Goal: Navigation & Orientation: Find specific page/section

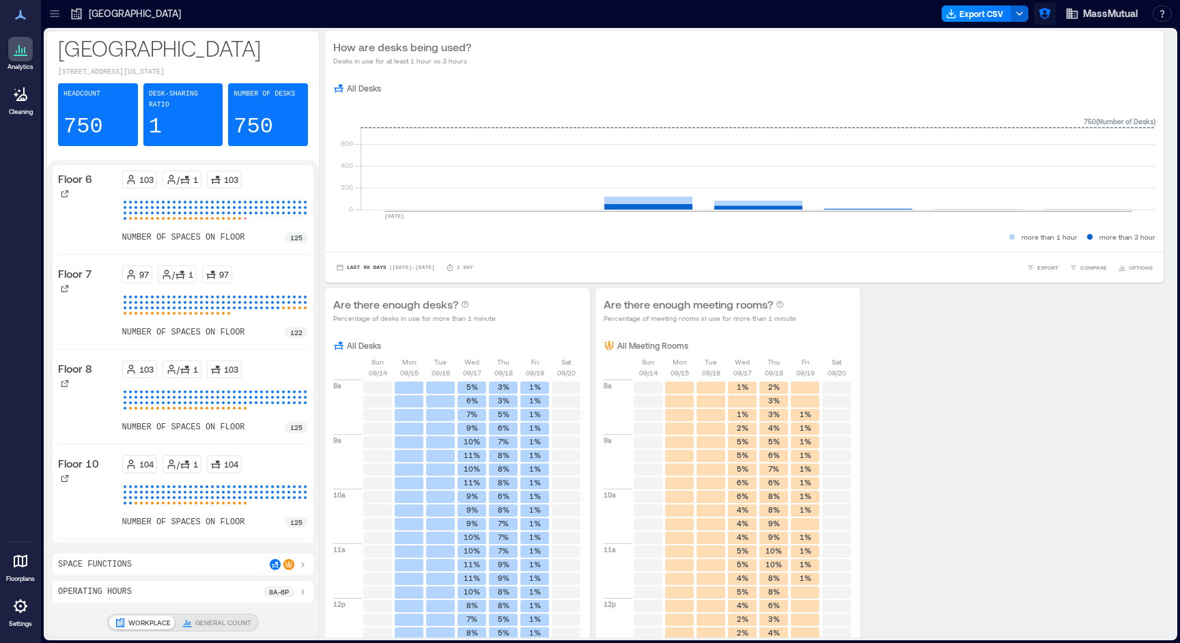
click at [1047, 15] on icon "button" at bounding box center [1045, 14] width 14 height 14
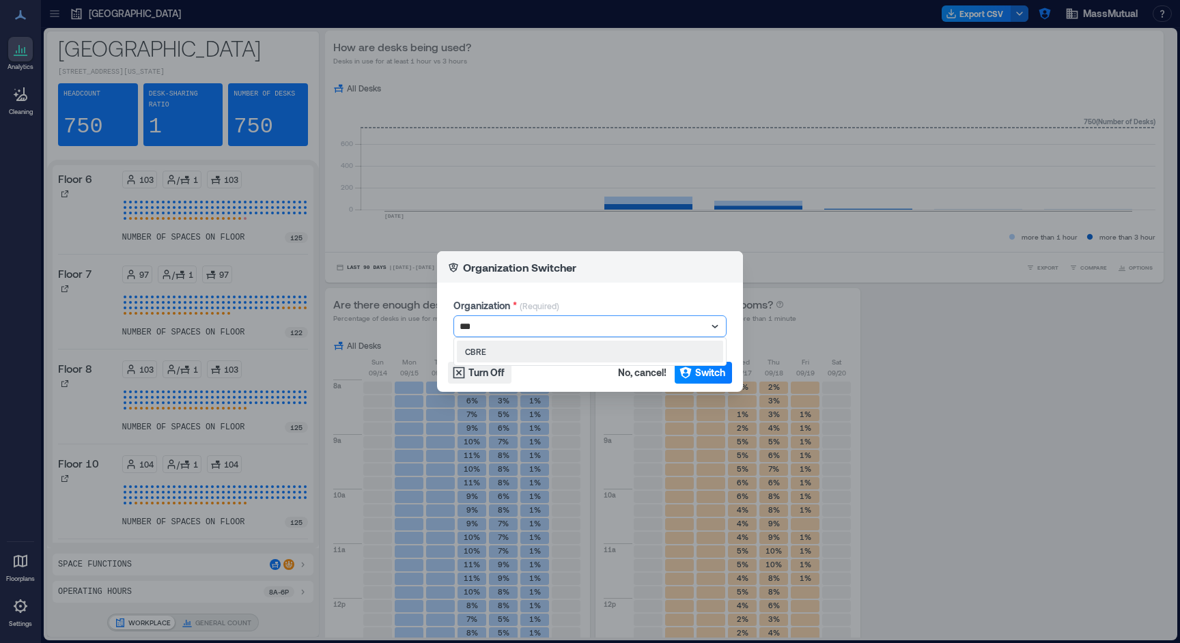
type input "****"
click at [719, 380] on button "Switch" at bounding box center [703, 373] width 57 height 22
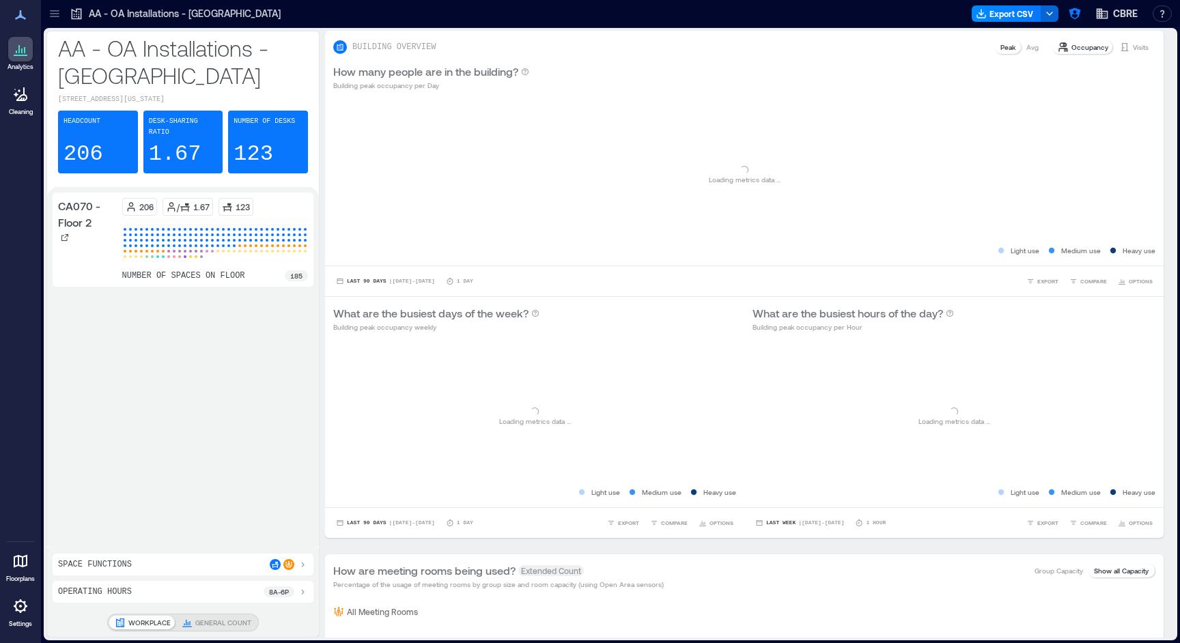
click at [59, 19] on icon at bounding box center [55, 14] width 14 height 14
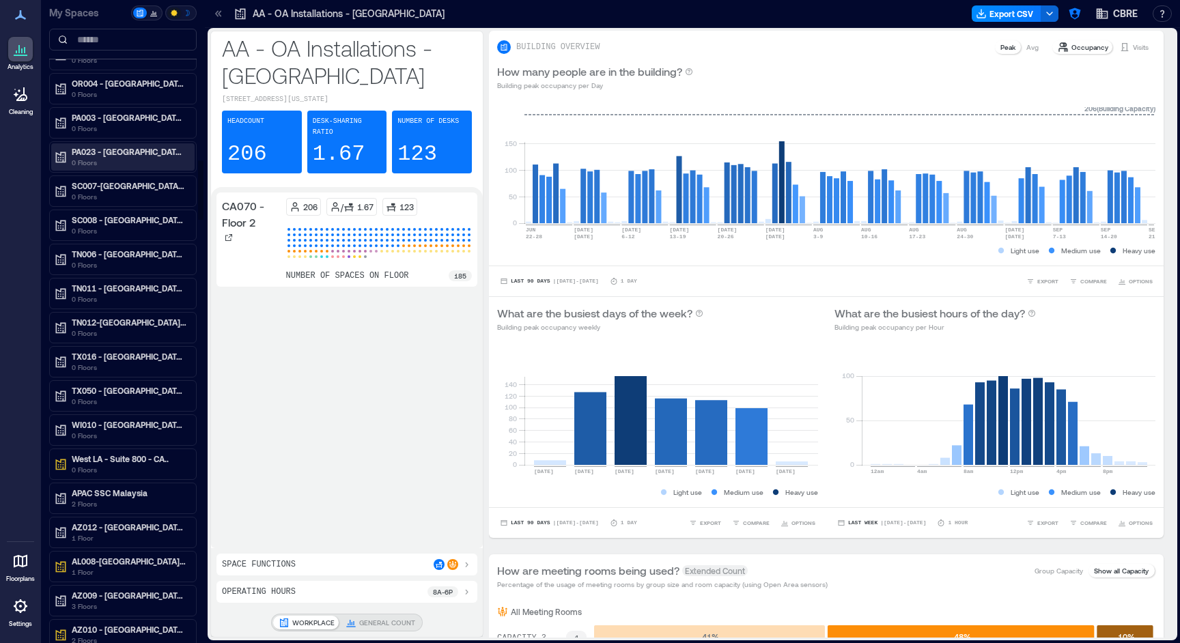
scroll to position [2049, 0]
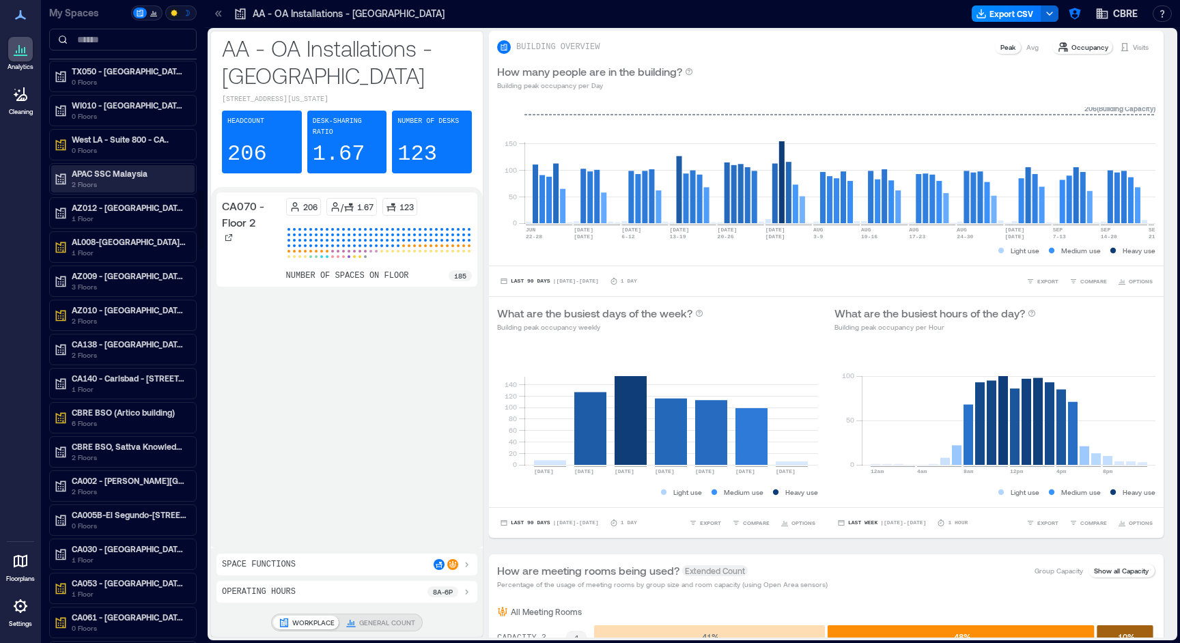
click at [128, 189] on p "2 Floors" at bounding box center [129, 184] width 115 height 11
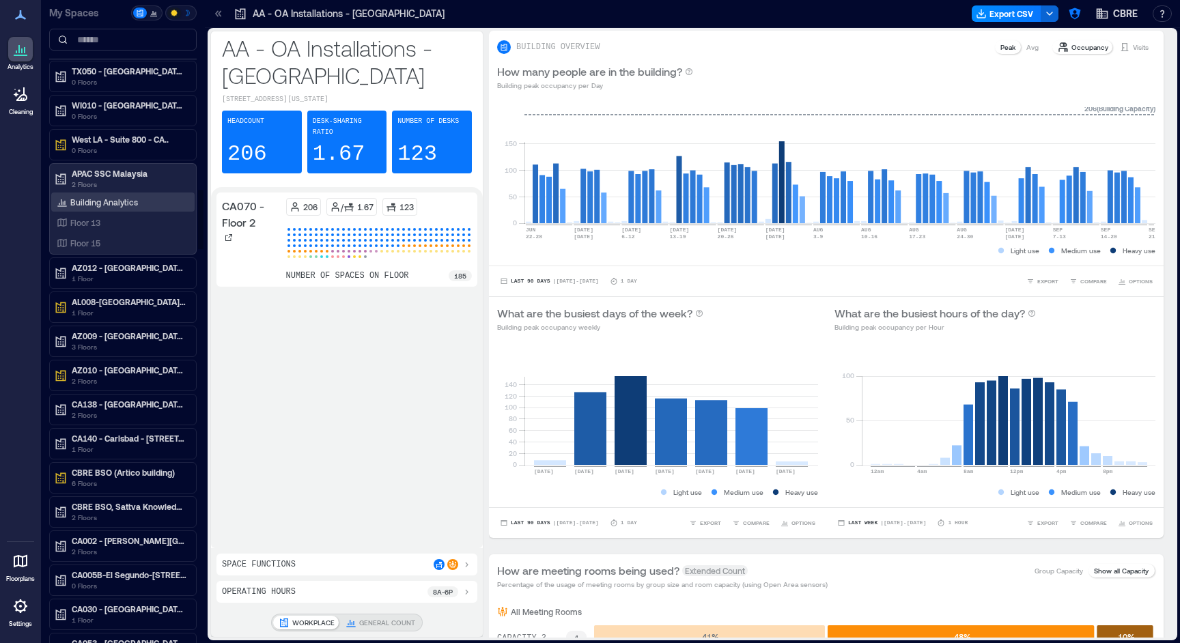
click at [117, 203] on p "Building Analytics" at bounding box center [104, 202] width 68 height 11
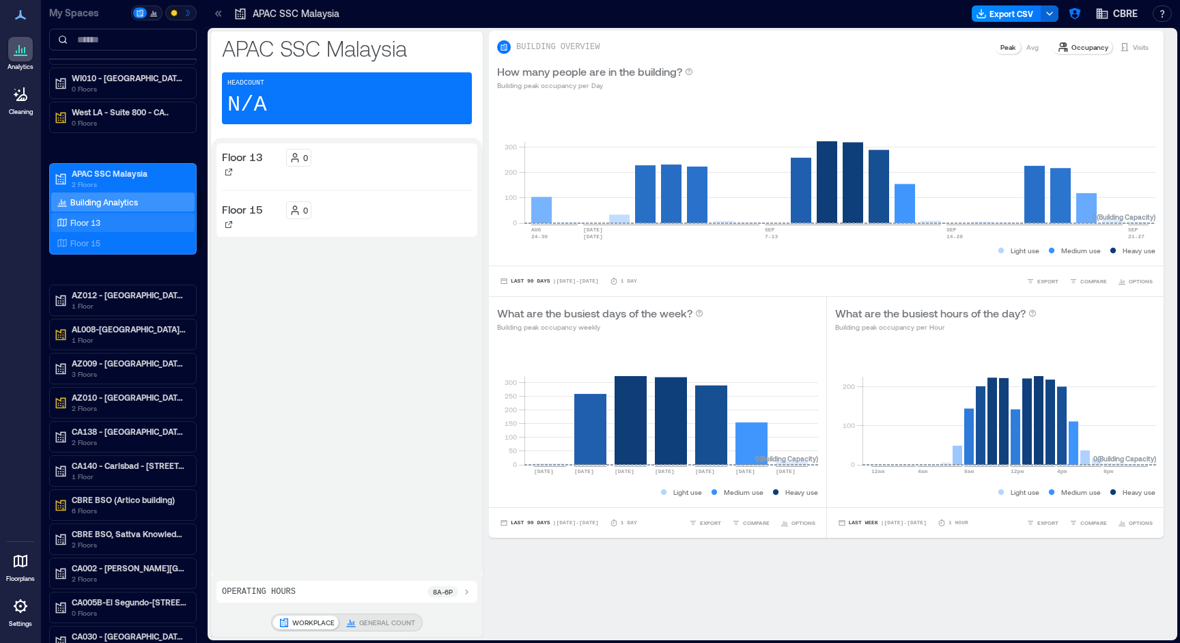
click at [120, 221] on div "Floor 13" at bounding box center [120, 223] width 133 height 14
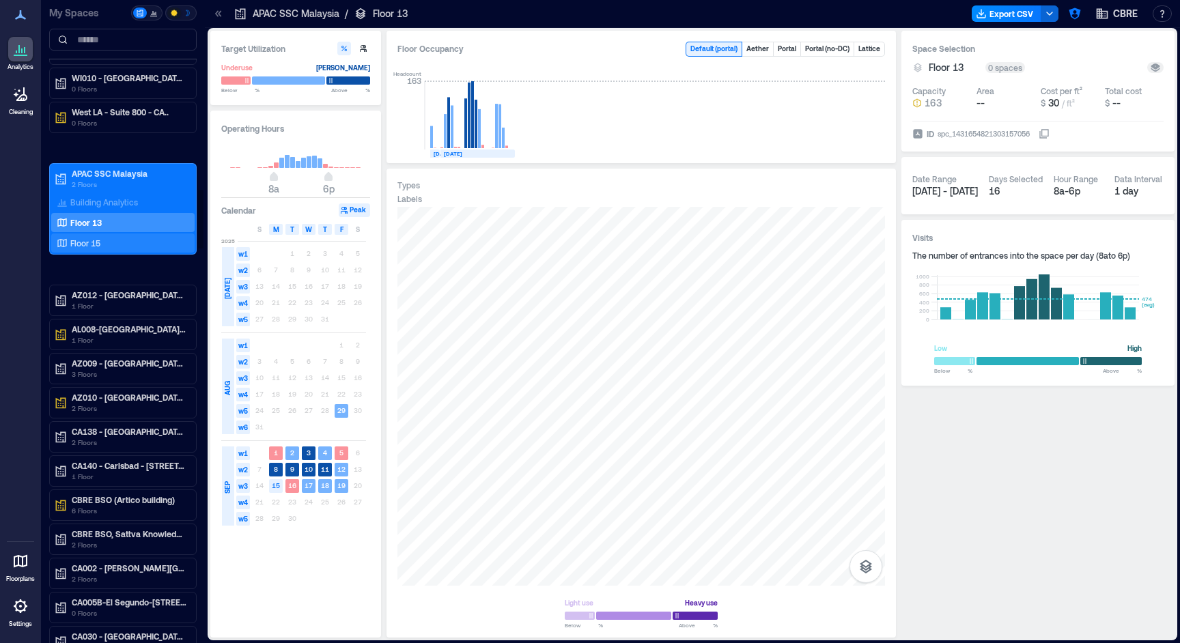
click at [125, 239] on div "Floor 15" at bounding box center [120, 243] width 133 height 14
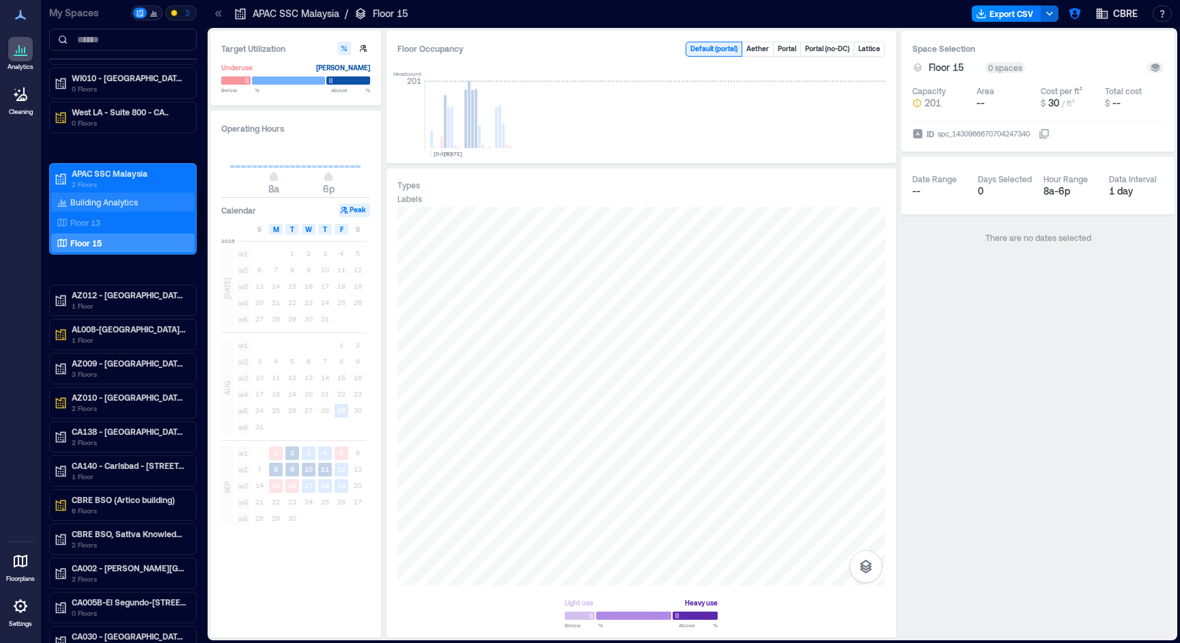
click at [131, 202] on p "Building Analytics" at bounding box center [104, 202] width 68 height 11
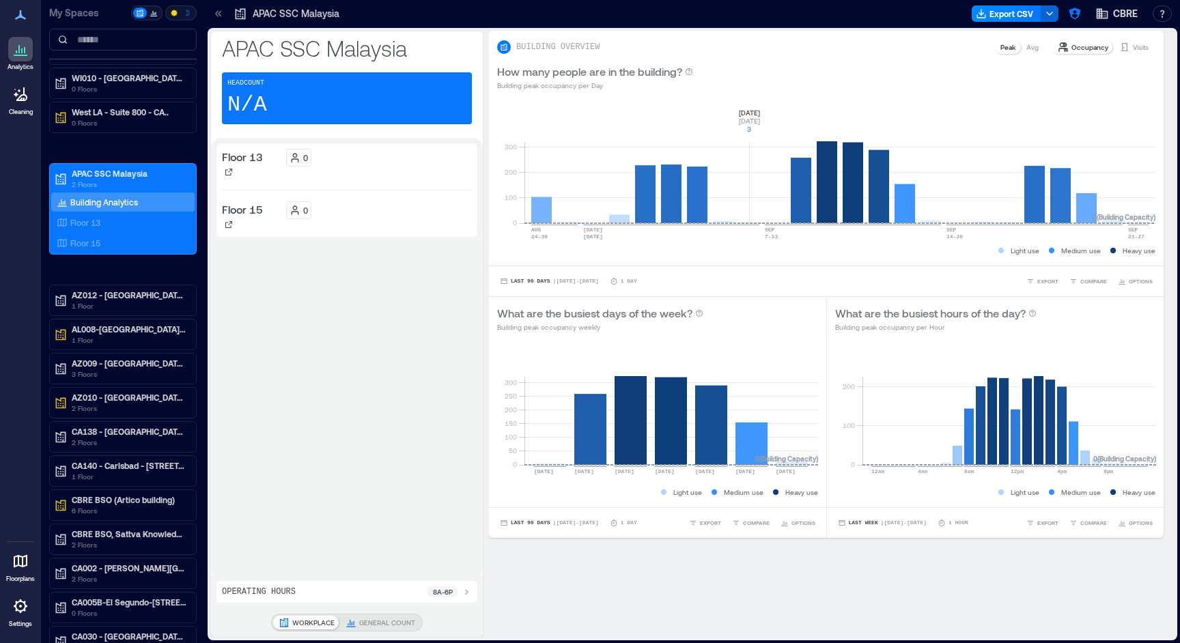
scroll to position [9, 0]
click at [146, 175] on p "APAC SSC Malaysia" at bounding box center [129, 173] width 115 height 11
